Goal: Information Seeking & Learning: Learn about a topic

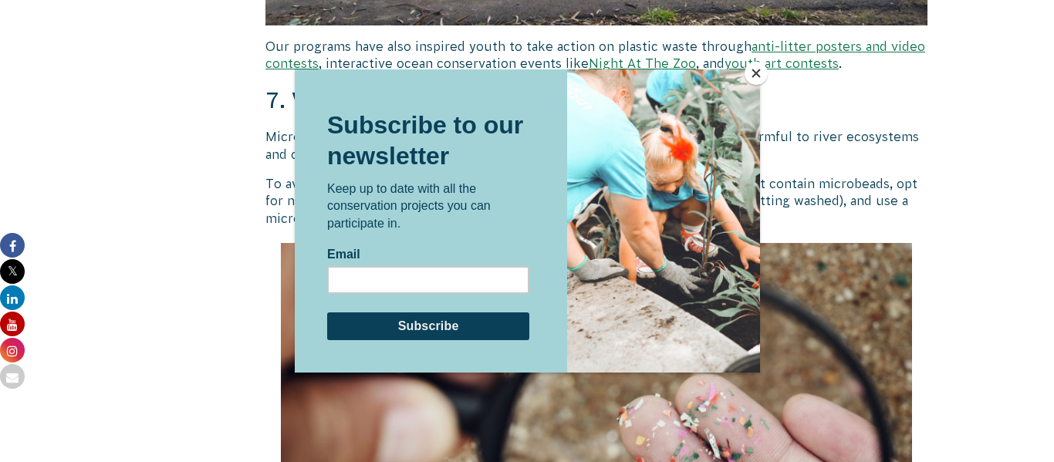
scroll to position [4844, 0]
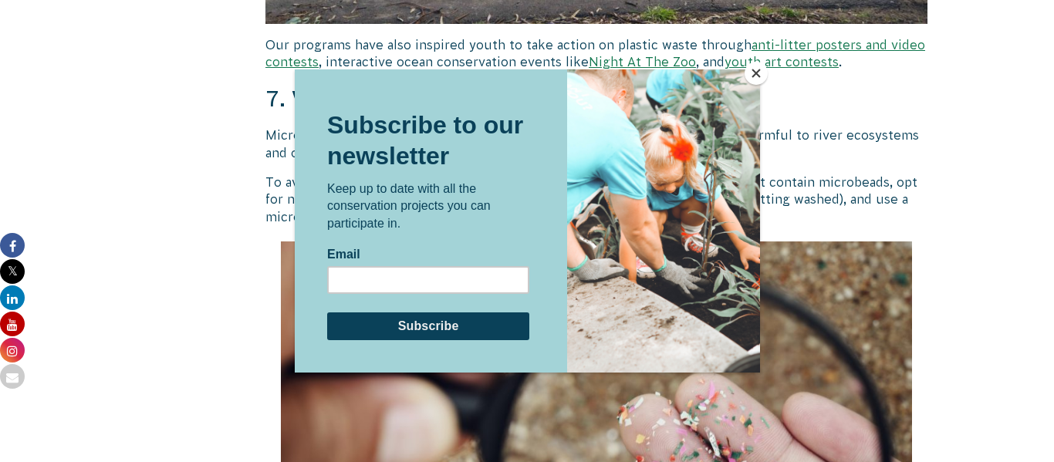
click at [752, 72] on button "Close" at bounding box center [755, 73] width 23 height 23
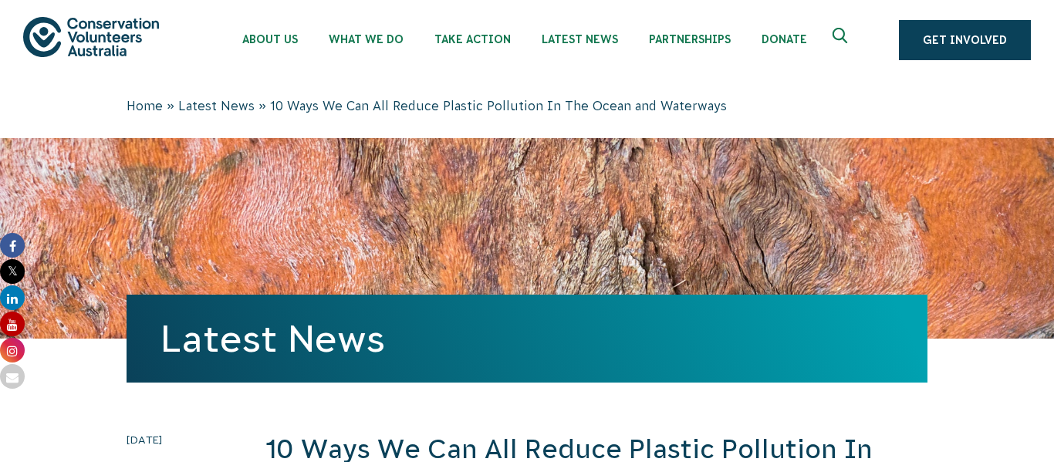
scroll to position [0, 0]
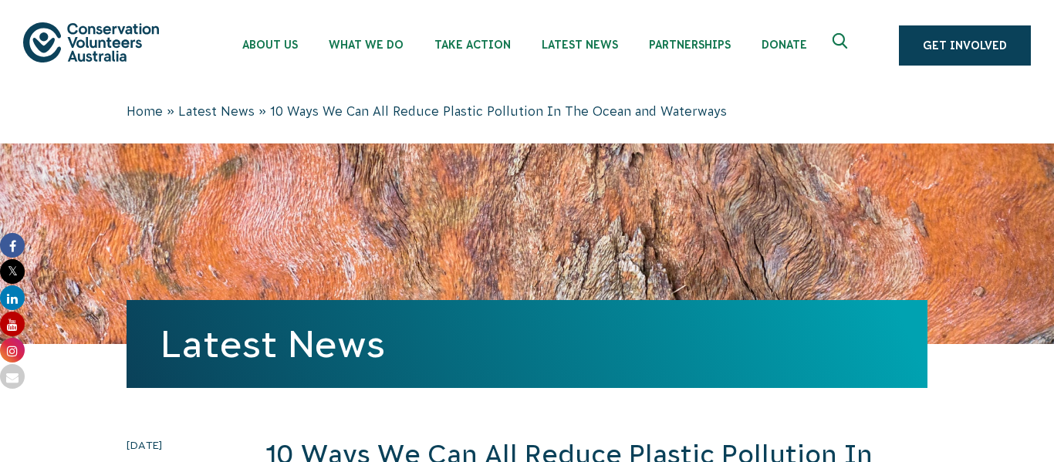
click at [872, 64] on div "About Us Our Priorities Reconciliation Impact Our Board Our People Careers CVA …" at bounding box center [526, 45] width 1007 height 91
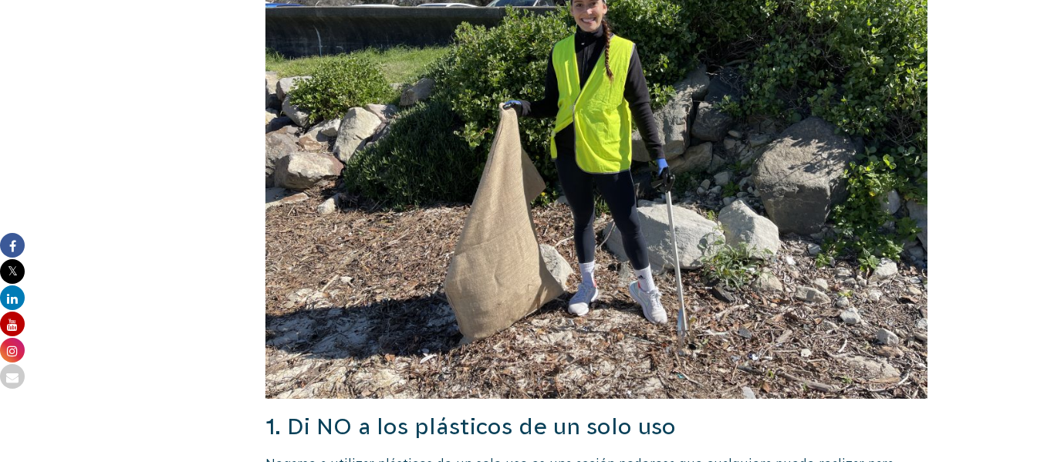
scroll to position [1146, 0]
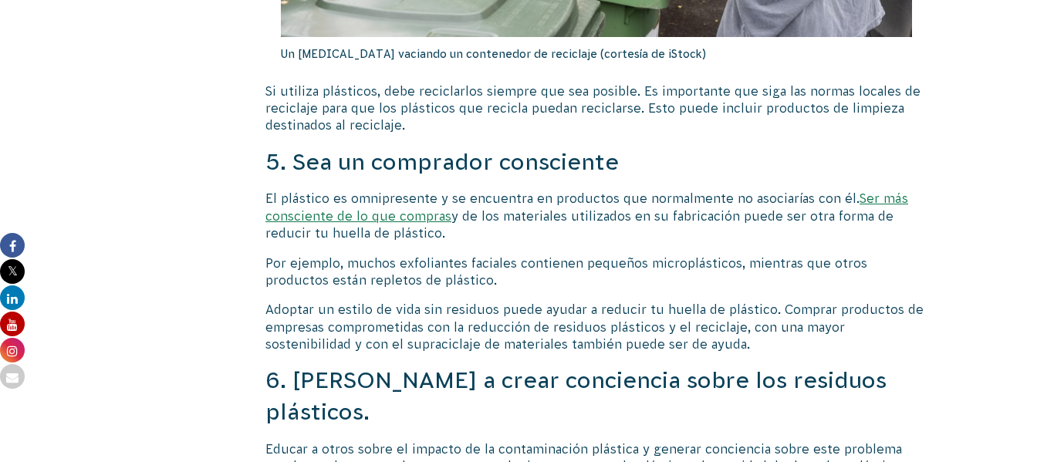
scroll to position [4030, 0]
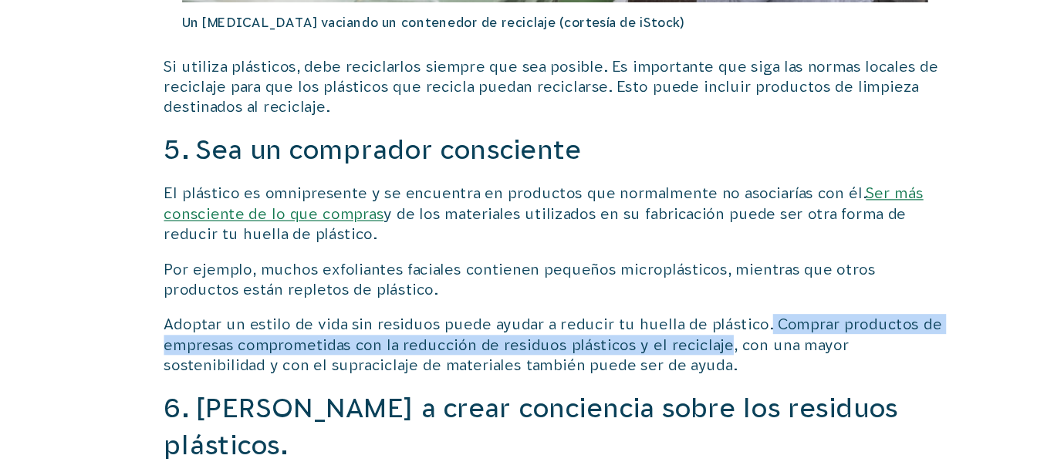
drag, startPoint x: 737, startPoint y: 272, endPoint x: 770, endPoint y: 251, distance: 39.2
click at [770, 285] on font "Adoptar un estilo de vida sin residuos puede ayudar a reducir tu huella de plás…" at bounding box center [594, 309] width 658 height 49
copy font "Comprar productos de empresas comprometidas con la reducción de residuos plásti…"
click at [527, 285] on font "Adoptar un estilo de vida sin residuos puede ayudar a reducir tu huella de plás…" at bounding box center [594, 309] width 658 height 49
drag, startPoint x: 769, startPoint y: 259, endPoint x: 736, endPoint y: 280, distance: 39.2
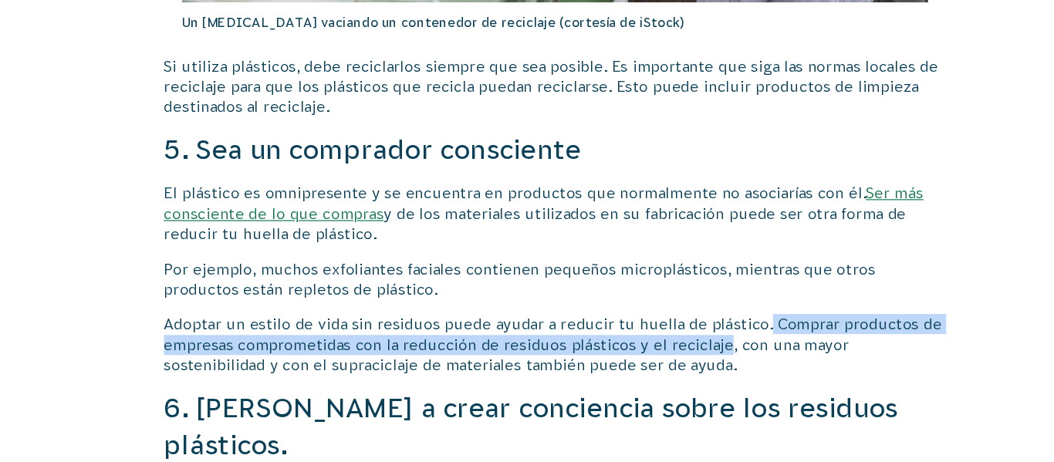
click at [736, 285] on font "Adoptar un estilo de vida sin residuos puede ayudar a reducir tu huella de plás…" at bounding box center [594, 309] width 658 height 49
copy font "Comprar productos de empresas comprometidas con la reducción de residuos plásti…"
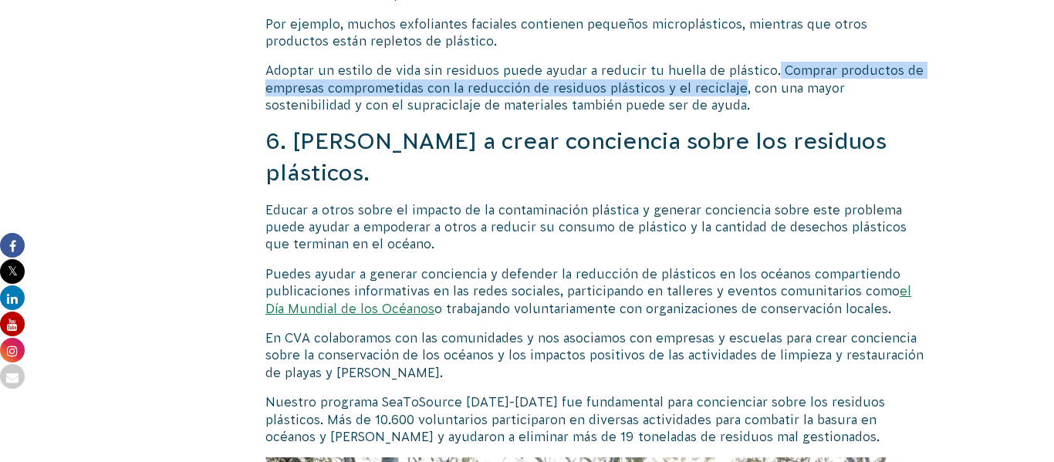
scroll to position [4250, 0]
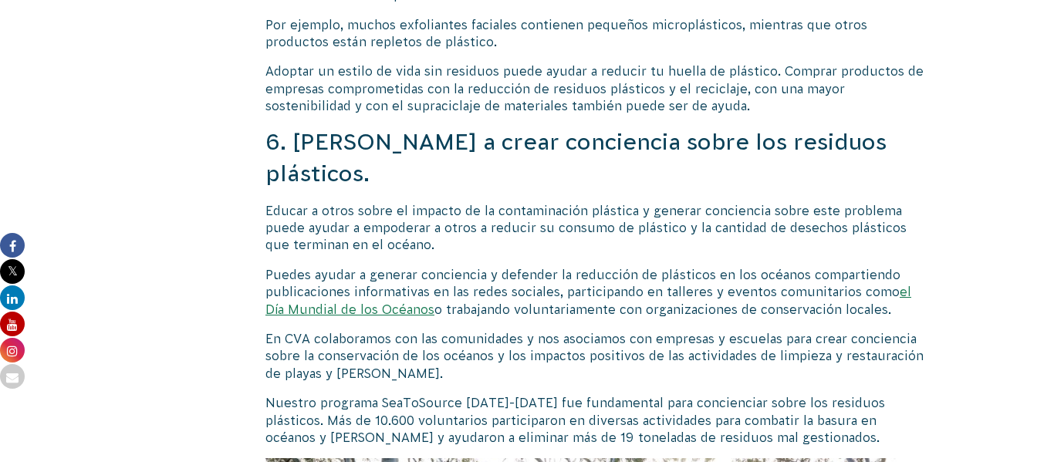
click at [538, 268] on font "Puedes ayudar a generar conciencia y defender la reducción de plásticos en los …" at bounding box center [582, 283] width 635 height 31
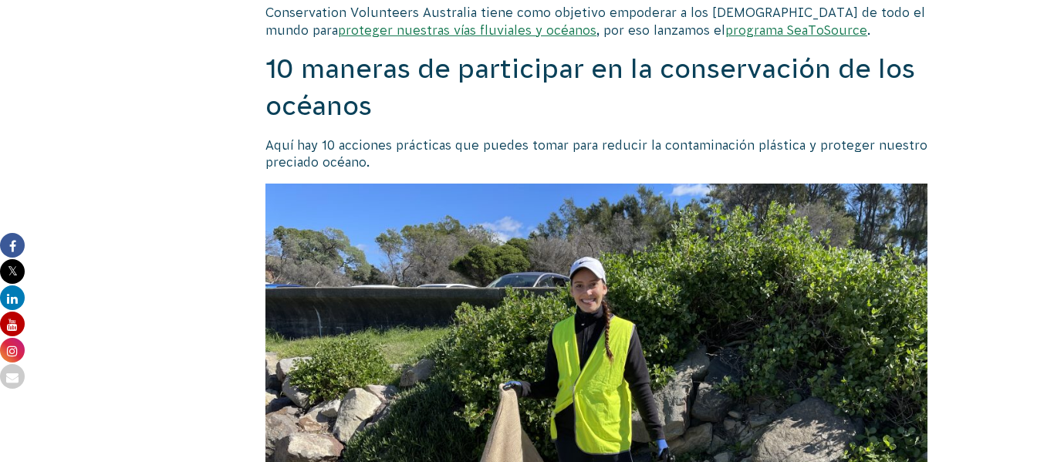
scroll to position [775, 0]
